Goal: Download file/media

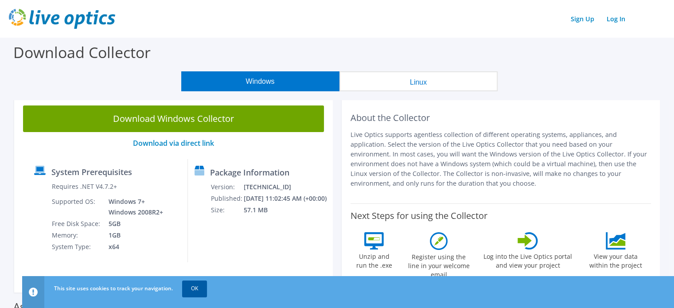
click at [202, 285] on link "OK" at bounding box center [194, 289] width 25 height 16
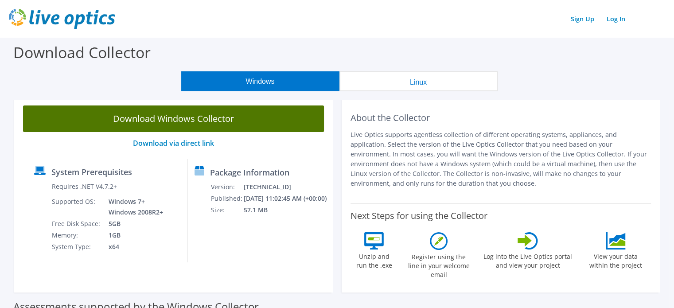
click at [236, 129] on link "Download Windows Collector" at bounding box center [173, 119] width 301 height 27
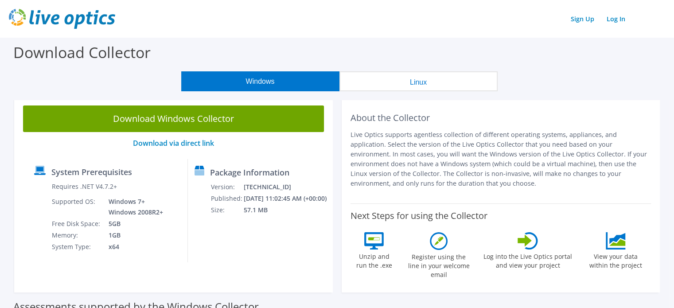
click at [598, 84] on div "Windows Linux" at bounding box center [339, 81] width 661 height 20
click at [618, 20] on link "Log In" at bounding box center [616, 18] width 27 height 13
